Goal: Find specific page/section: Find specific page/section

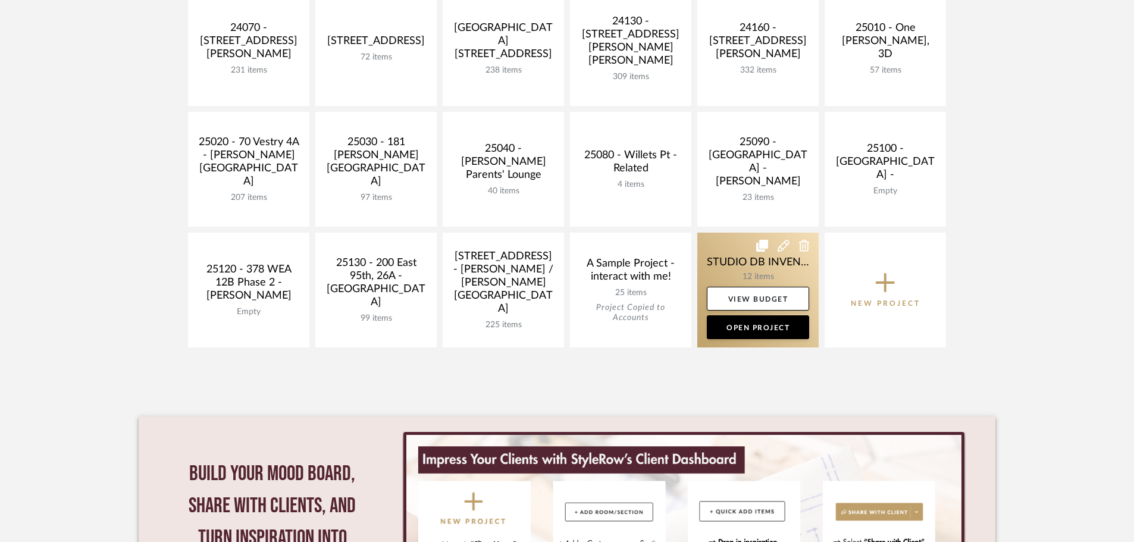
scroll to position [655, 0]
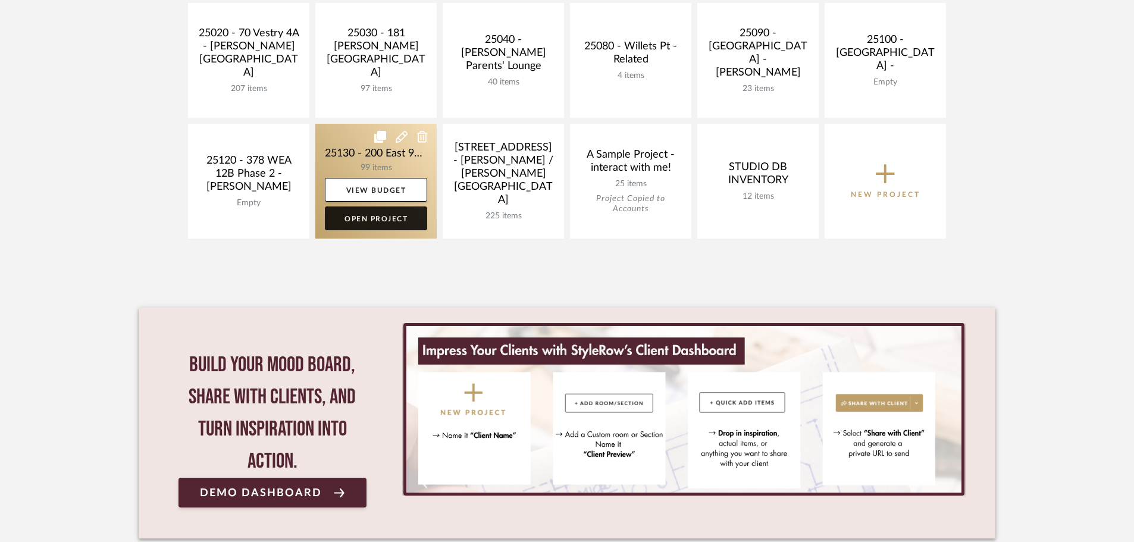
click at [359, 216] on link "Open Project" at bounding box center [376, 218] width 102 height 24
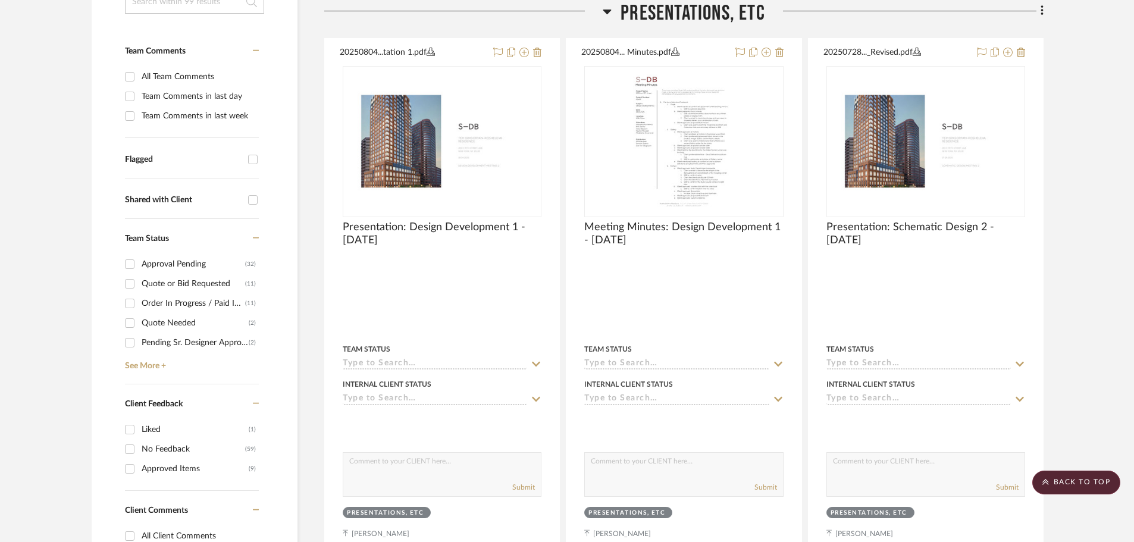
scroll to position [298, 0]
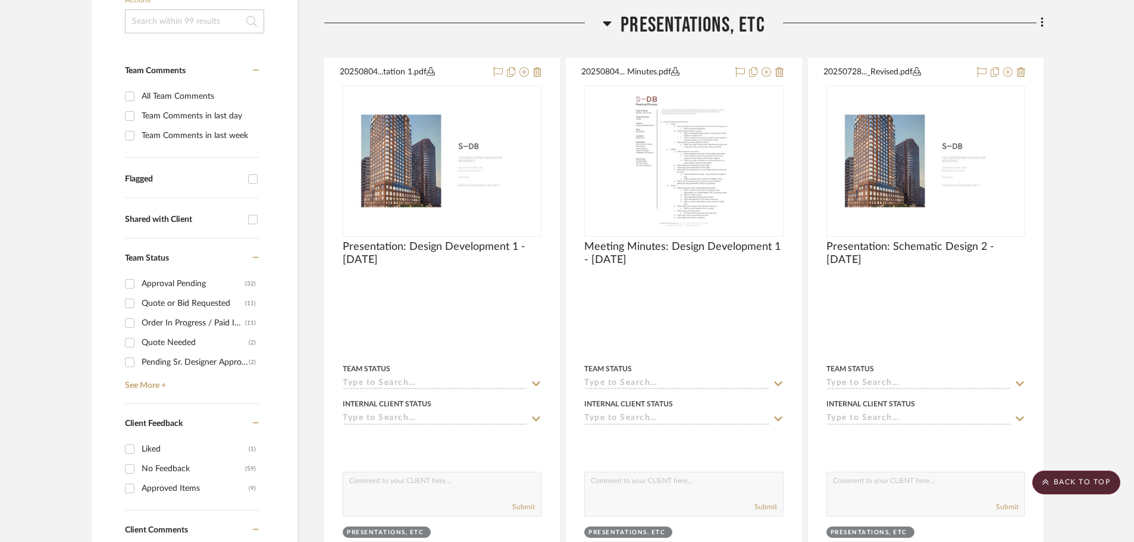
click at [178, 282] on div "Approval Pending" at bounding box center [194, 283] width 104 height 19
click at [139, 282] on input "Approval Pending (32)" at bounding box center [129, 283] width 19 height 19
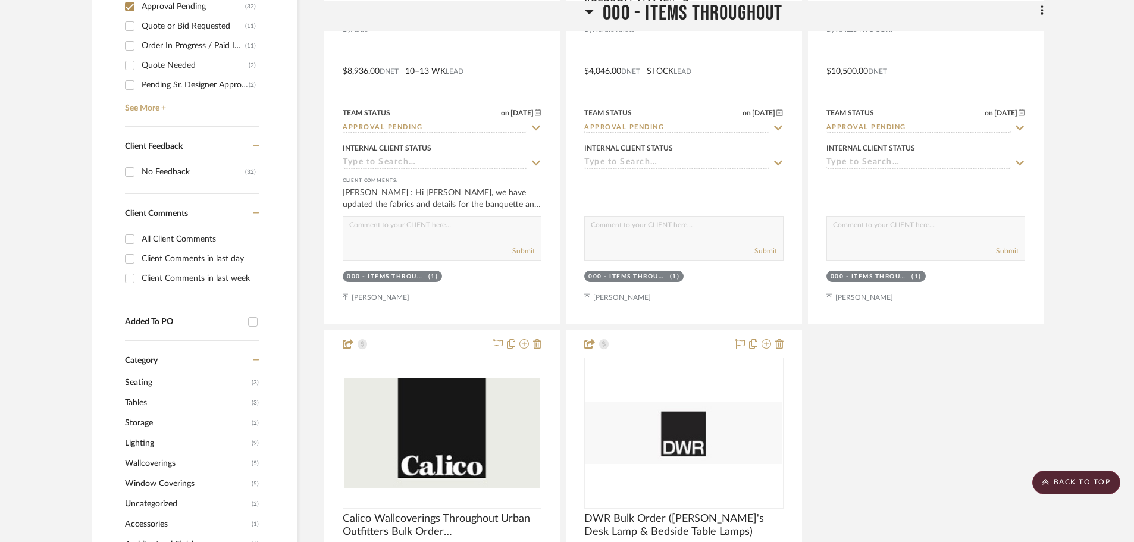
scroll to position [520, 0]
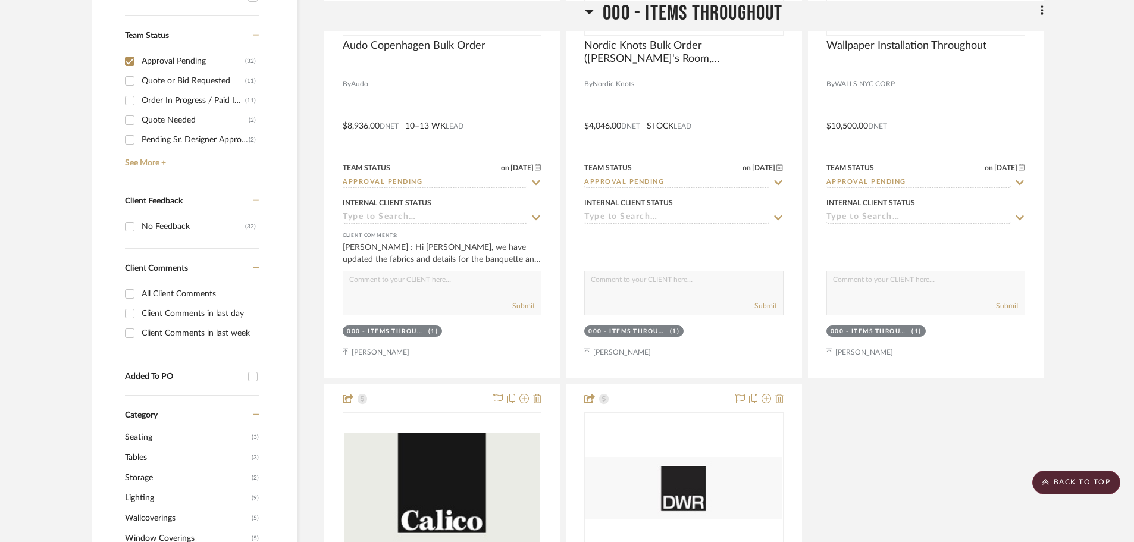
click at [152, 61] on div "Approval Pending" at bounding box center [194, 61] width 104 height 19
click at [139, 61] on input "Approval Pending (32)" at bounding box center [129, 61] width 19 height 19
checkbox input "false"
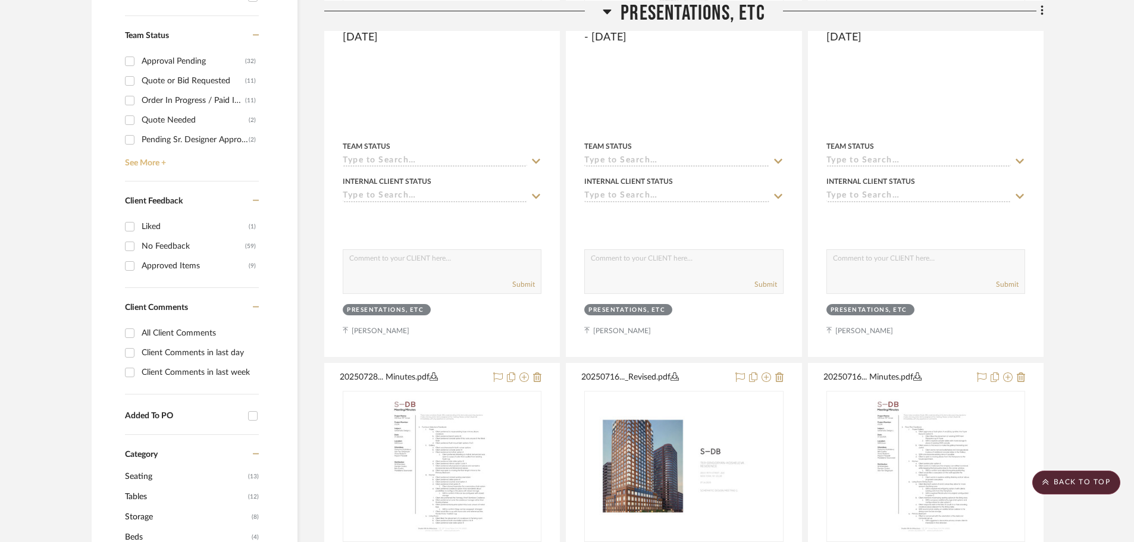
click at [154, 162] on link "See More +" at bounding box center [190, 158] width 137 height 19
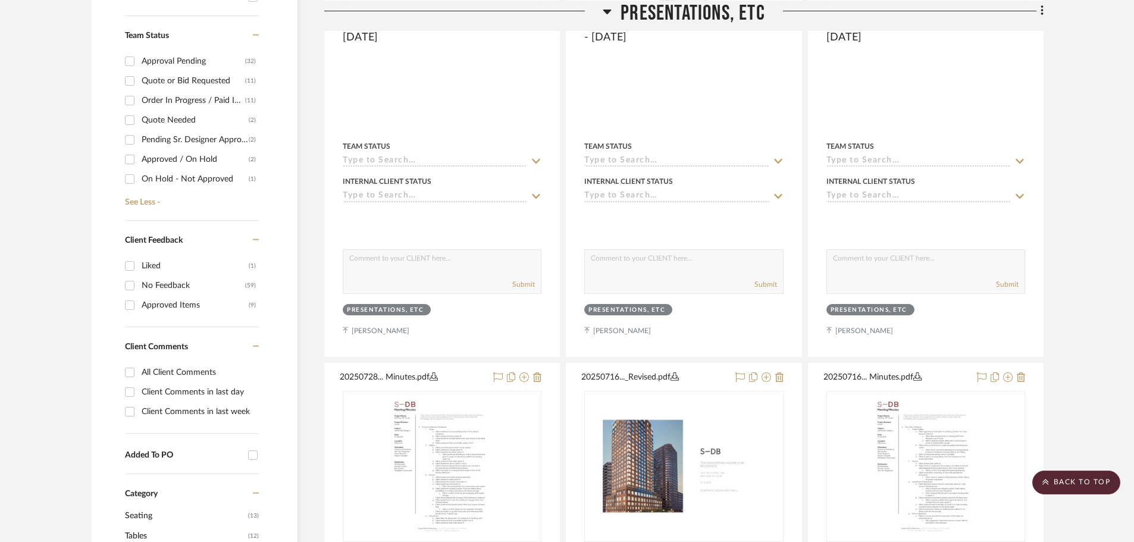
click at [164, 160] on div "Approved / On Hold" at bounding box center [195, 159] width 107 height 19
click at [139, 160] on input "Approved / On Hold (2)" at bounding box center [129, 159] width 19 height 19
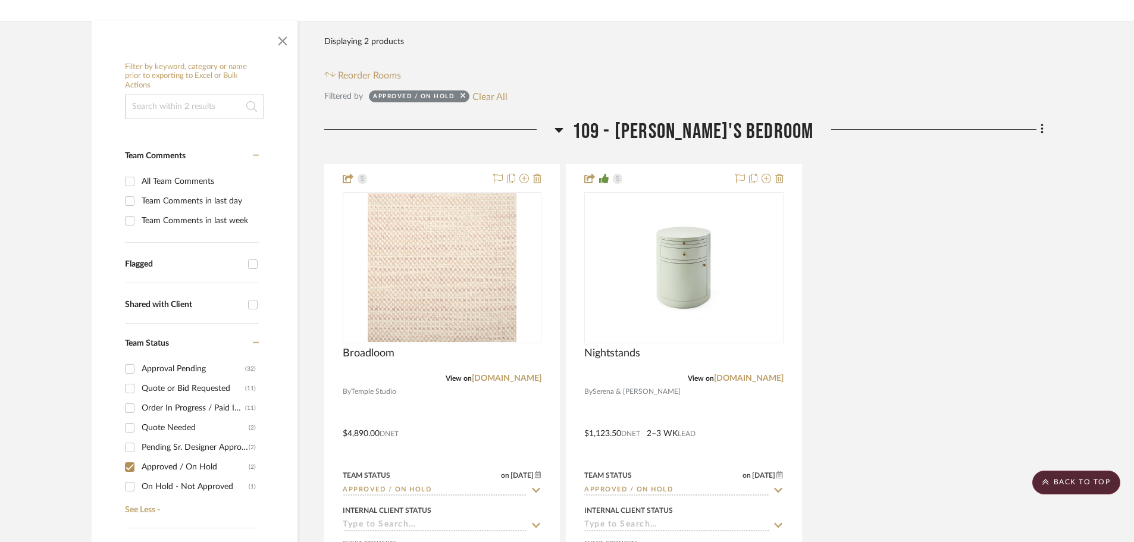
scroll to position [357, 0]
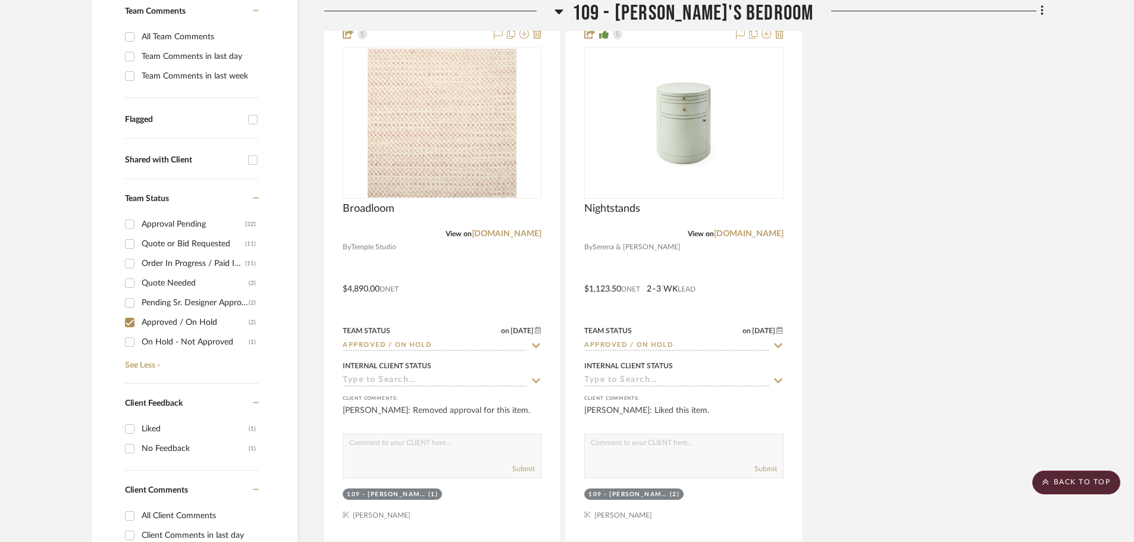
click at [154, 317] on div "Approved / On Hold" at bounding box center [195, 322] width 107 height 19
click at [139, 317] on input "Approved / On Hold (2)" at bounding box center [129, 322] width 19 height 19
checkbox input "false"
